Goal: Task Accomplishment & Management: Complete application form

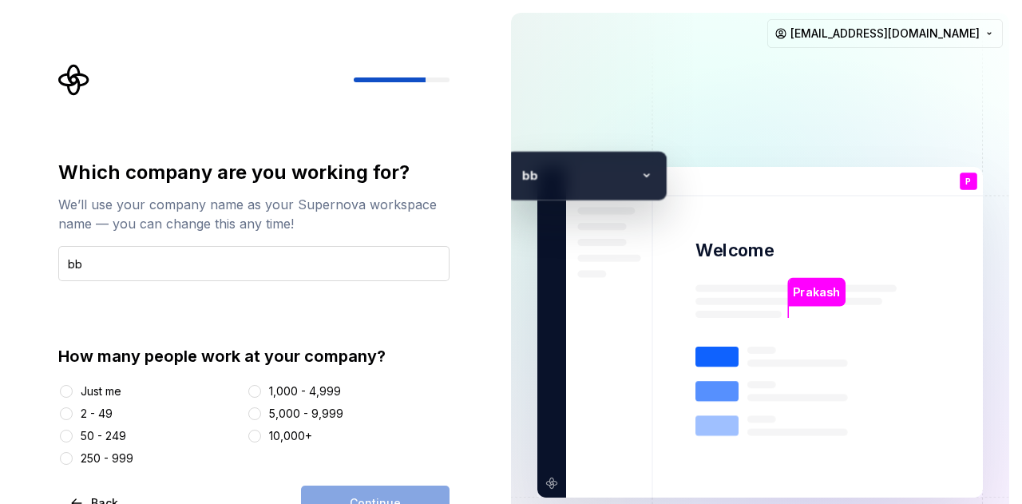
type input "bb"
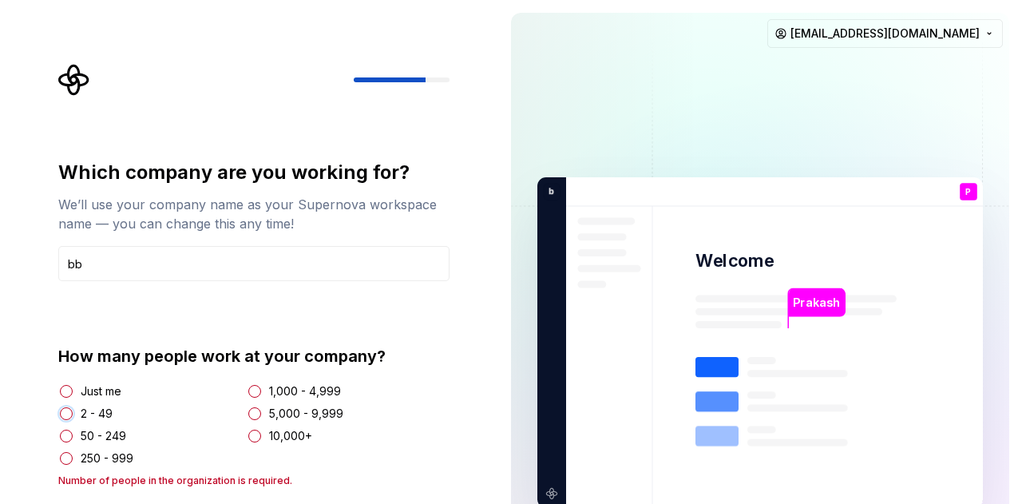
click at [65, 410] on button "2 - 49" at bounding box center [66, 413] width 13 height 13
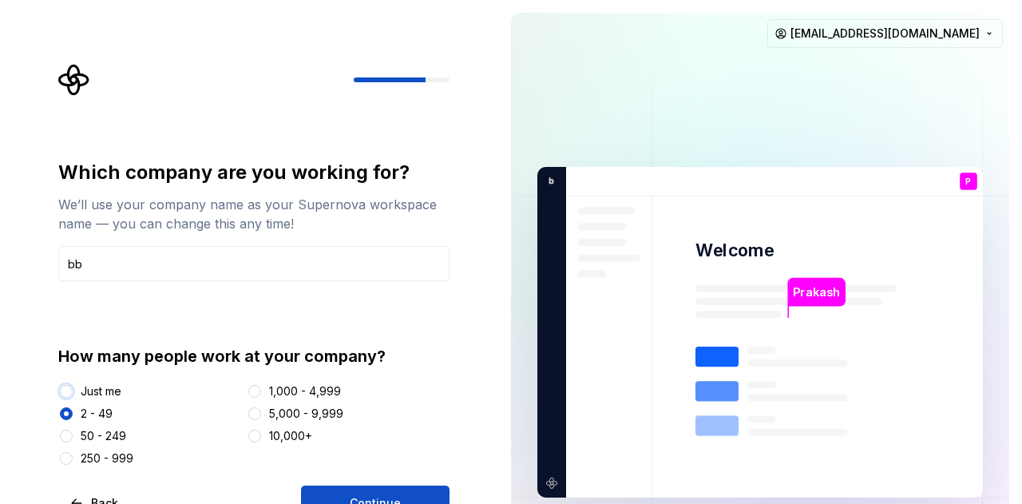
click at [64, 392] on button "Just me" at bounding box center [66, 391] width 13 height 13
click at [409, 493] on button "Continue" at bounding box center [375, 503] width 149 height 35
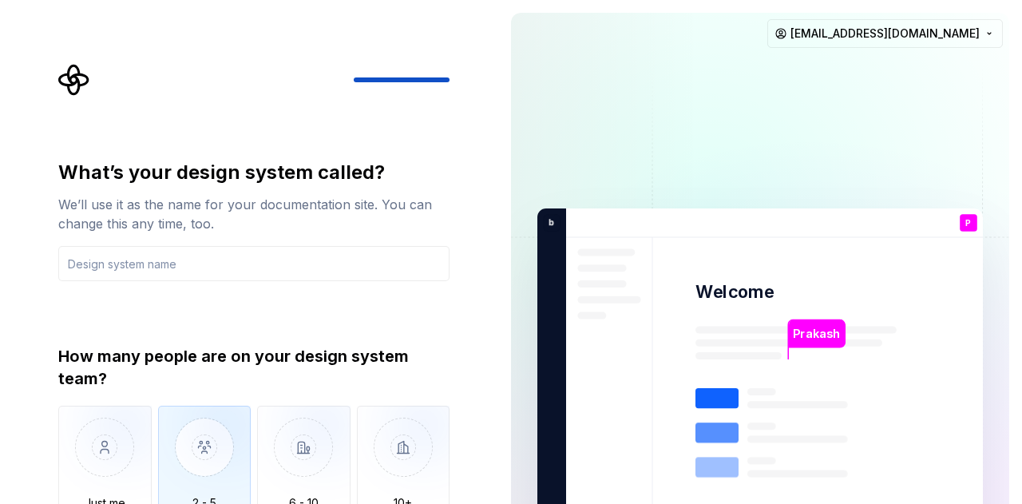
click at [224, 460] on img "button" at bounding box center [204, 459] width 93 height 107
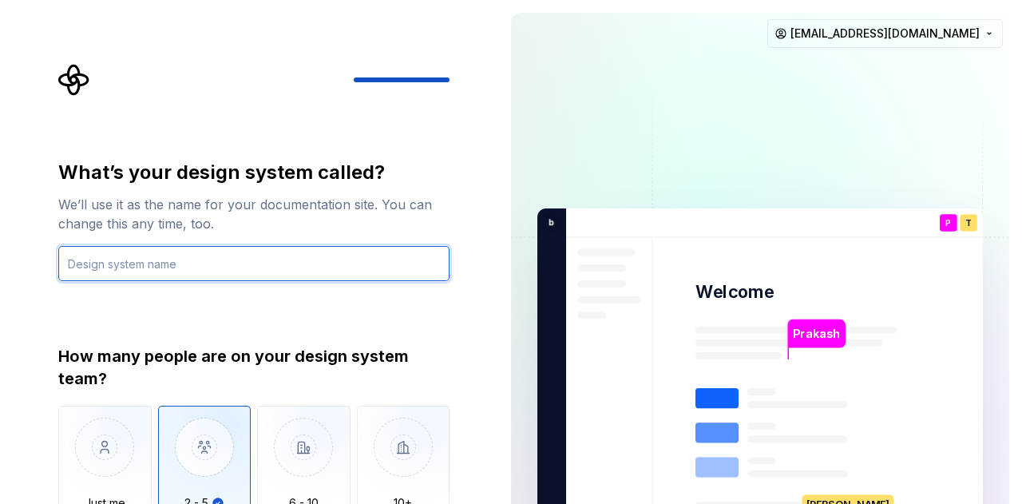
click at [208, 268] on input "text" at bounding box center [253, 263] width 391 height 35
type input "cc"
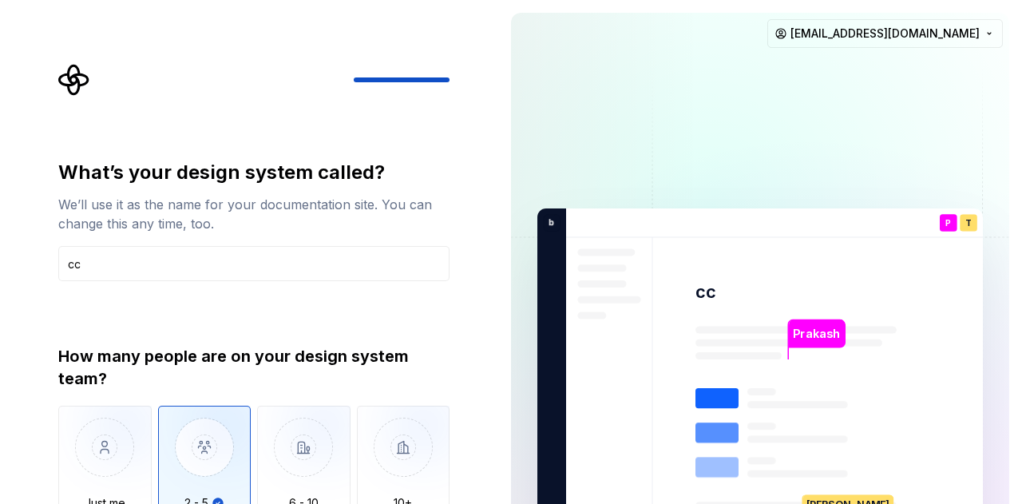
click at [187, 447] on img "button" at bounding box center [204, 459] width 93 height 107
click at [490, 233] on div "What’s your design system called? We’ll use it as the name for your documentati…" at bounding box center [249, 374] width 498 height 748
